Goal: Task Accomplishment & Management: Manage account settings

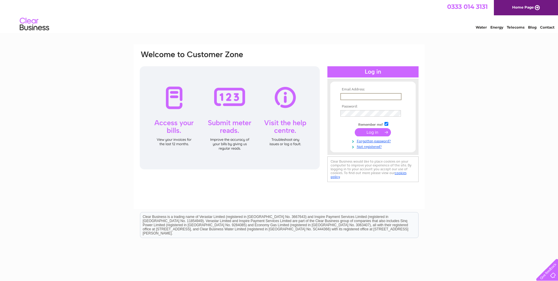
click at [349, 94] on input "text" at bounding box center [370, 96] width 61 height 7
type input "jugjit.samra@islington.gov.uk"
click at [386, 130] on input "submit" at bounding box center [373, 131] width 36 height 8
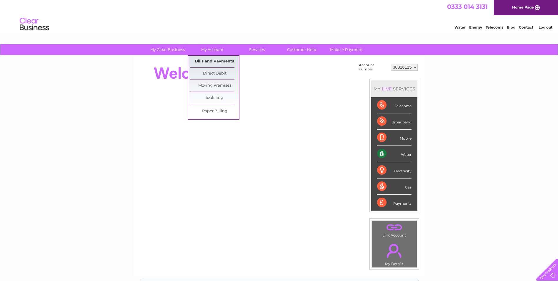
click at [217, 60] on link "Bills and Payments" at bounding box center [214, 62] width 49 height 12
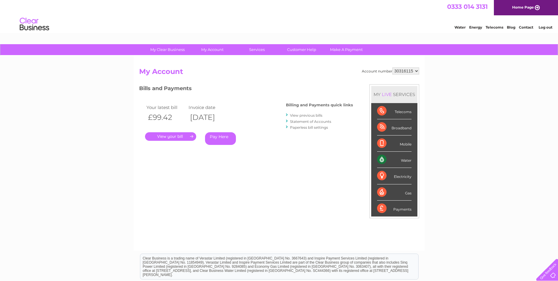
click at [176, 136] on link "." at bounding box center [170, 136] width 51 height 9
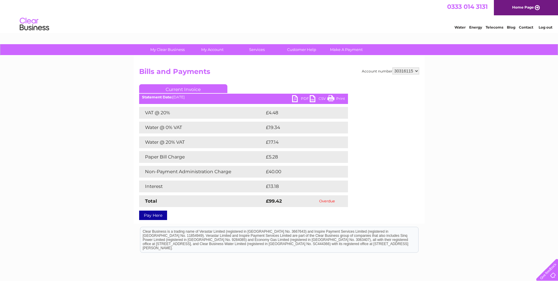
click at [307, 97] on link "PDF" at bounding box center [301, 99] width 18 height 9
click at [302, 98] on link "PDF" at bounding box center [301, 99] width 18 height 9
